Goal: Entertainment & Leisure: Browse casually

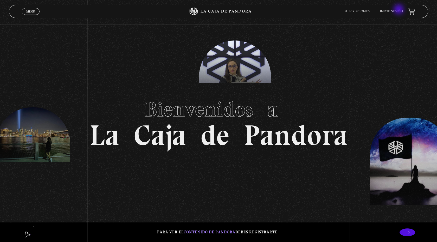
click at [398, 11] on link "Inicie sesión" at bounding box center [391, 11] width 23 height 3
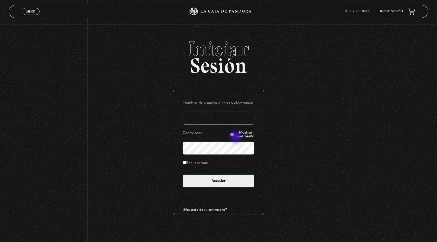
type input "Mxntseb"
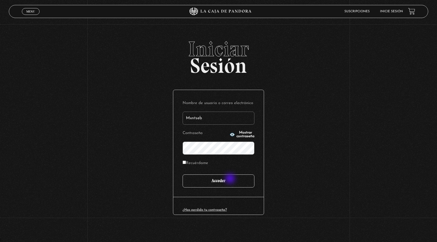
click at [231, 179] on input "Acceder" at bounding box center [219, 180] width 72 height 13
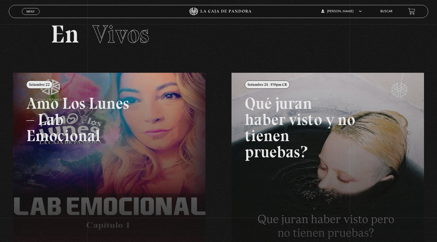
scroll to position [9, 0]
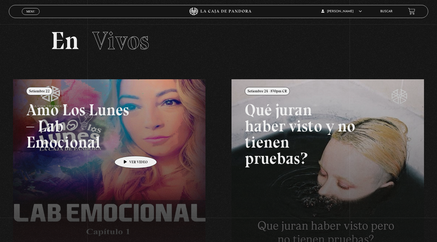
click at [128, 148] on link at bounding box center [231, 200] width 437 height 242
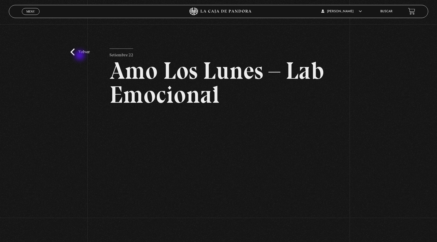
click at [80, 55] on div "Volver Setiembre 22 Amo Los Lunes – Lab Emocional" at bounding box center [218, 135] width 437 height 223
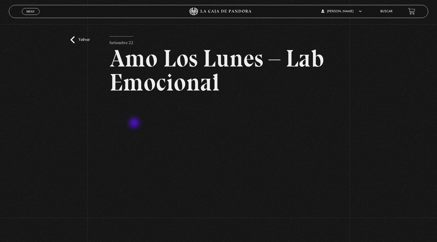
scroll to position [86, 0]
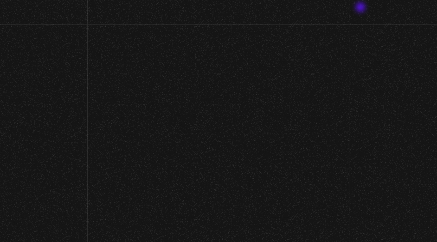
scroll to position [9, 0]
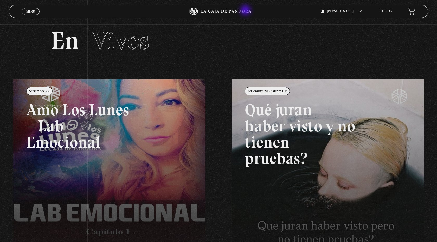
click at [246, 11] on icon at bounding box center [226, 11] width 51 height 3
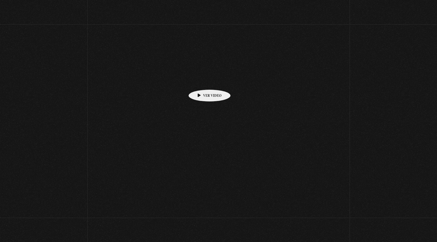
scroll to position [9, 0]
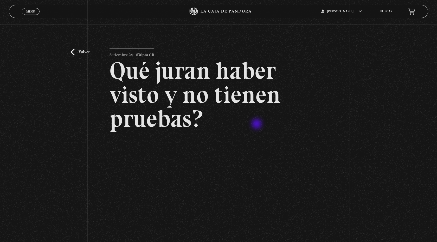
scroll to position [42, 0]
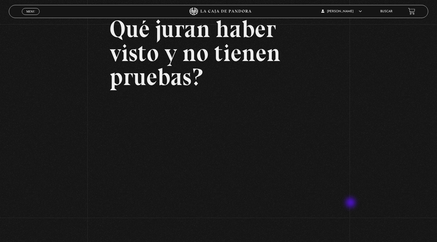
click at [351, 203] on div "Volver Setiembre 24 - 830pm CR Qué juran haber visto y no tienen pruebas?" at bounding box center [218, 106] width 437 height 247
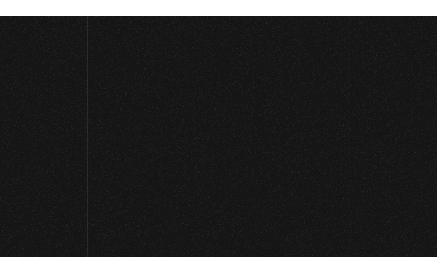
scroll to position [42, 0]
